Goal: Transaction & Acquisition: Purchase product/service

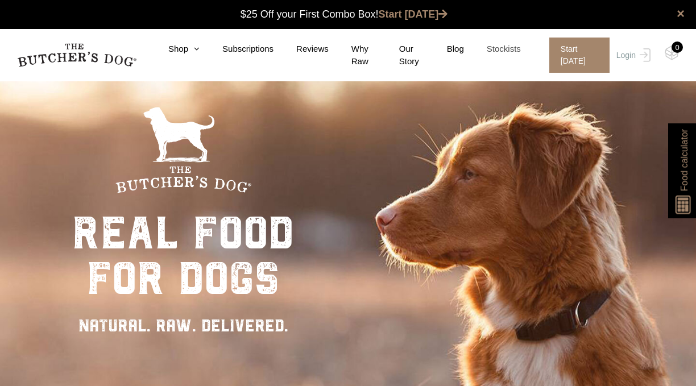
click at [501, 46] on link "Stockists" at bounding box center [492, 49] width 57 height 13
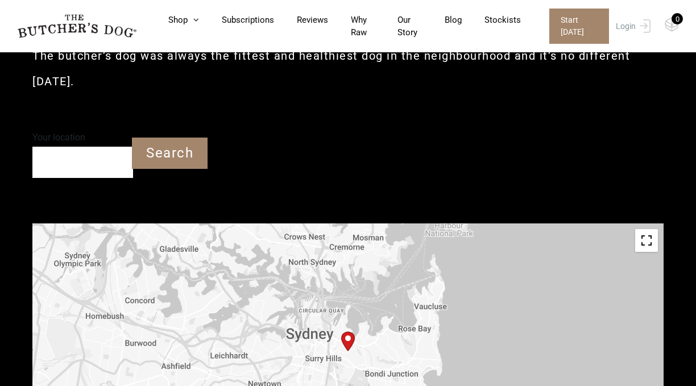
type input "2021"
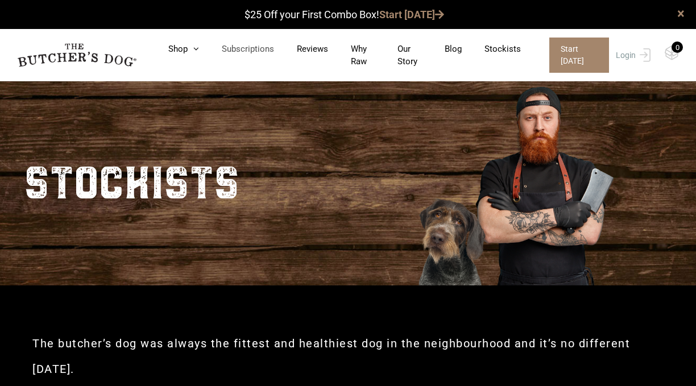
click at [245, 50] on link "Subscriptions" at bounding box center [236, 49] width 75 height 13
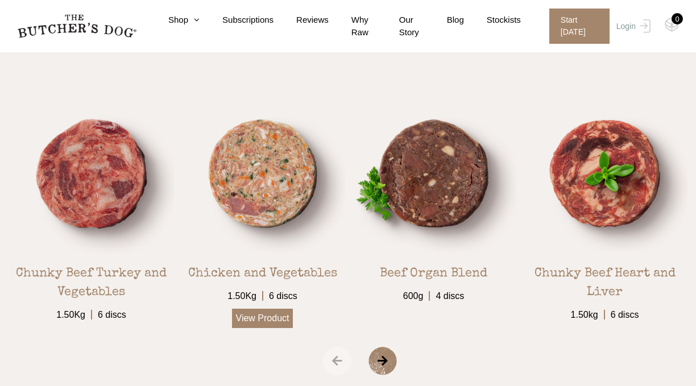
scroll to position [1832, 0]
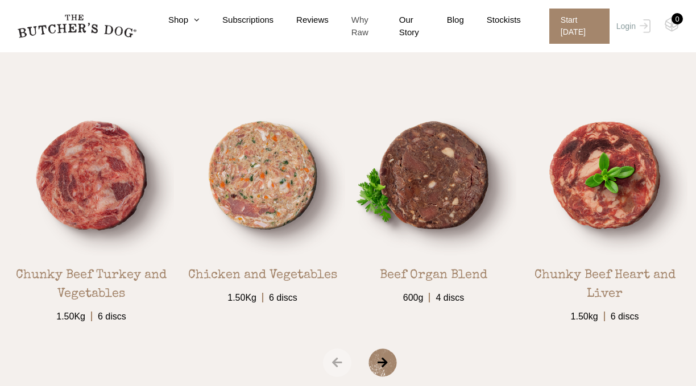
click at [362, 23] on link "Why Raw" at bounding box center [353, 27] width 48 height 26
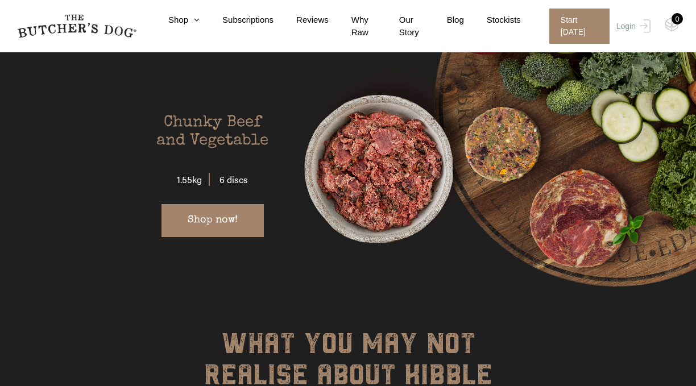
scroll to position [2074, 0]
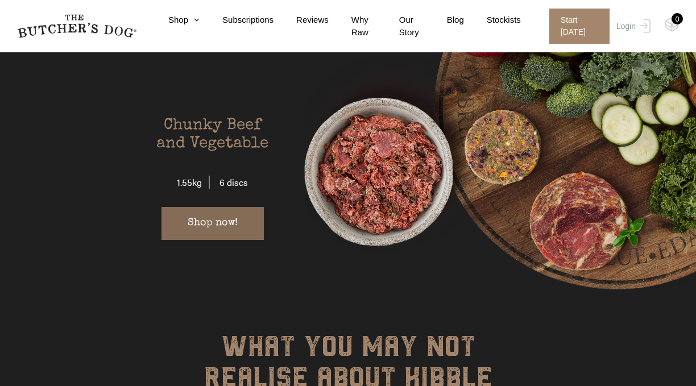
click at [217, 207] on link "Shop now!" at bounding box center [212, 223] width 102 height 33
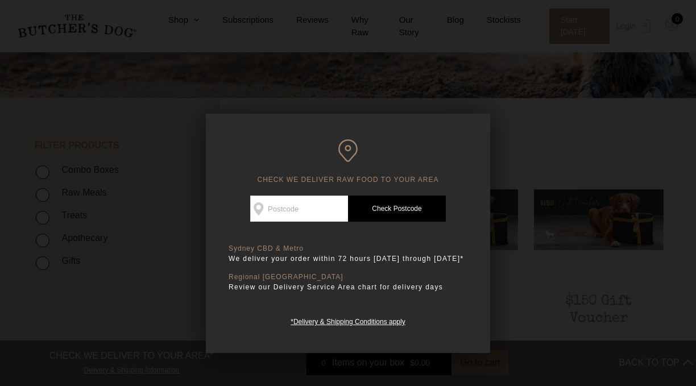
scroll to position [187, 0]
click at [299, 205] on input "Check Availability At" at bounding box center [299, 209] width 98 height 26
click at [282, 211] on input "Check Availability At" at bounding box center [299, 209] width 98 height 26
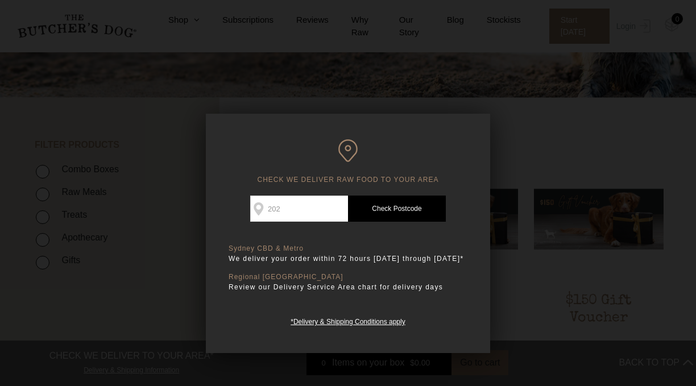
type input "2021"
click at [406, 209] on link "Check Postcode" at bounding box center [397, 209] width 98 height 26
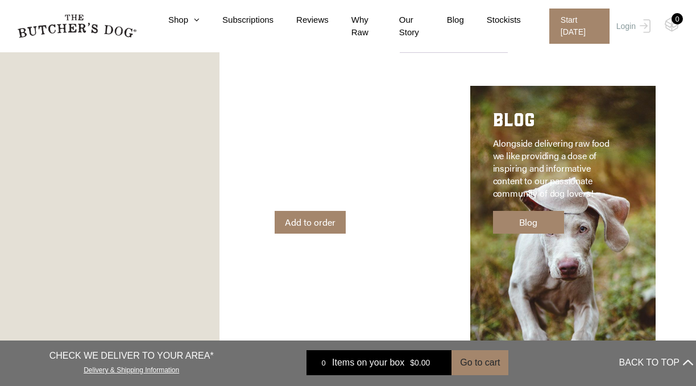
scroll to position [1595, 0]
